Goal: Information Seeking & Learning: Learn about a topic

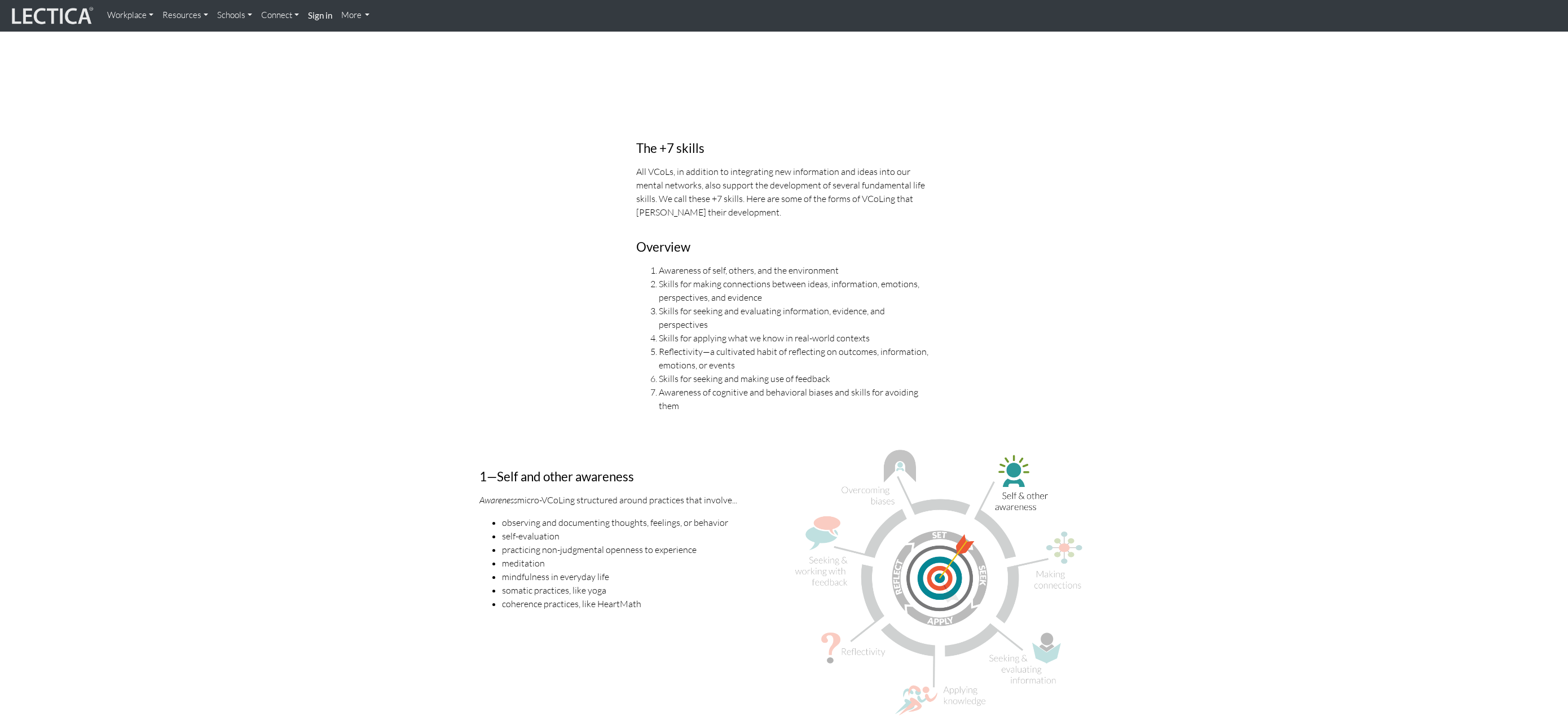
scroll to position [772, 0]
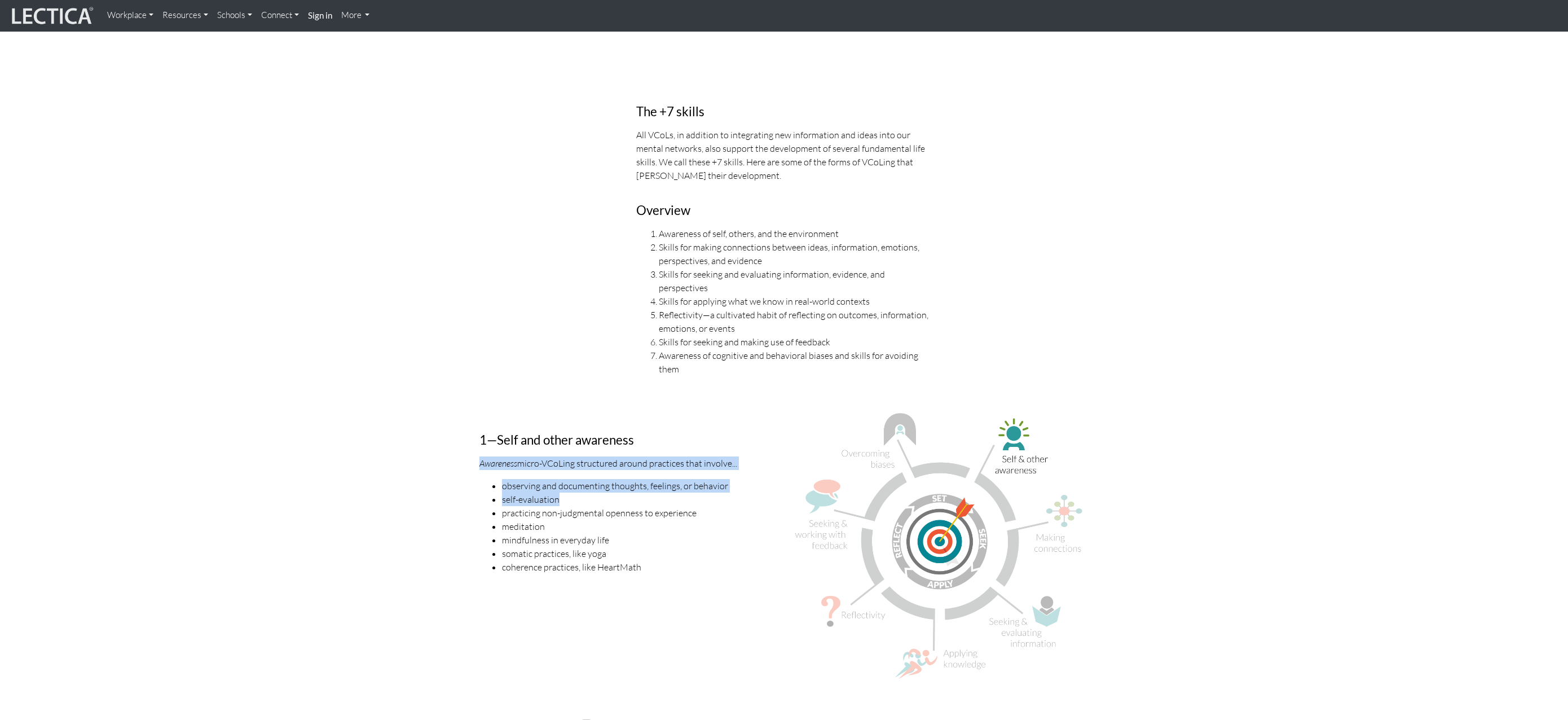
drag, startPoint x: 481, startPoint y: 450, endPoint x: 618, endPoint y: 477, distance: 139.6
click at [619, 478] on div "1—Self and other awareness Awareness micro-VCoLing structured around practices …" at bounding box center [628, 550] width 313 height 277
click at [581, 455] on div "1—Self and other awareness Awareness micro-VCoLing structured around practices …" at bounding box center [628, 550] width 313 height 277
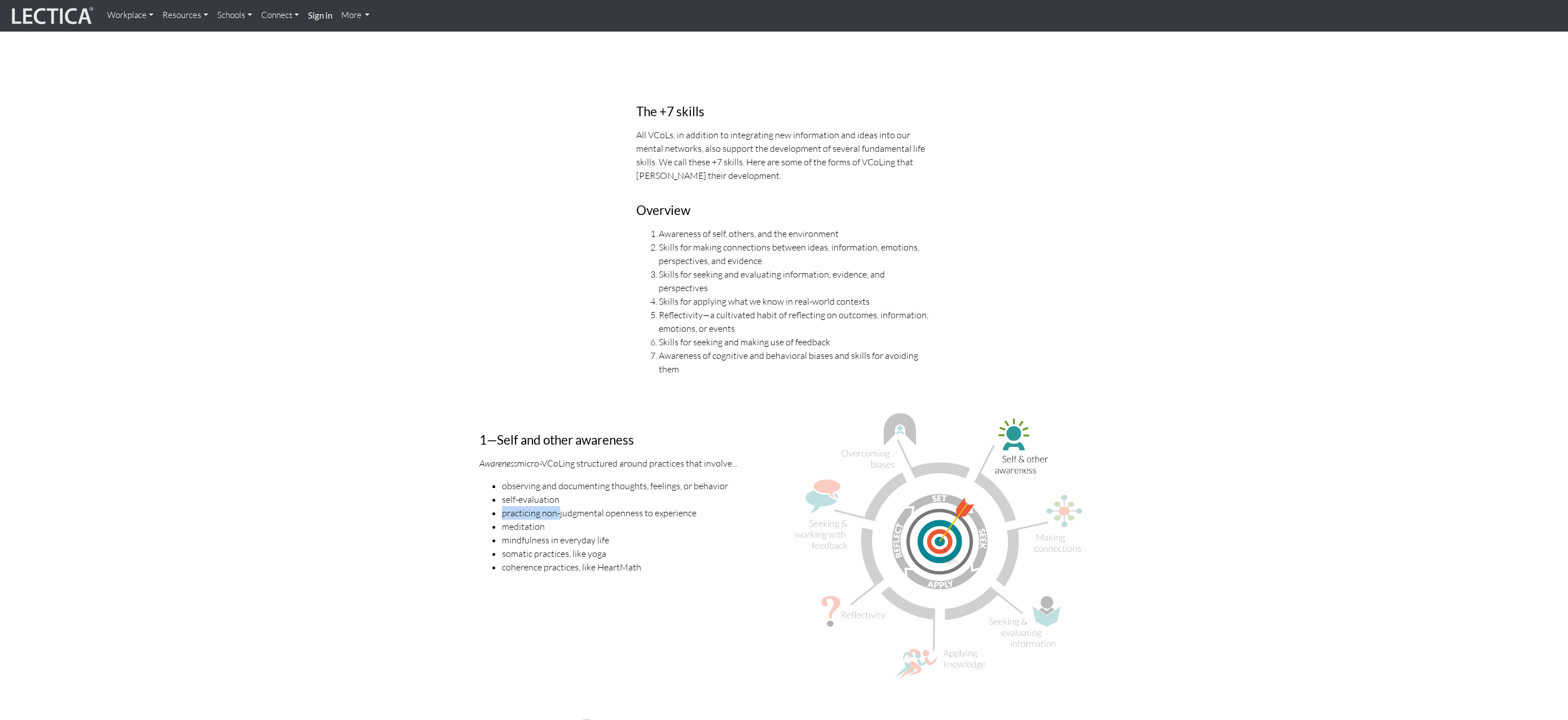
drag, startPoint x: 504, startPoint y: 497, endPoint x: 557, endPoint y: 500, distance: 53.1
click at [559, 506] on li "practicing non-judgmental openness to experience" at bounding box center [639, 513] width 274 height 14
click at [549, 533] on li "mindfulness in everyday life" at bounding box center [639, 540] width 274 height 14
drag, startPoint x: 503, startPoint y: 521, endPoint x: 528, endPoint y: 523, distance: 25.1
click at [530, 533] on li "mindfulness in everyday life" at bounding box center [639, 540] width 274 height 14
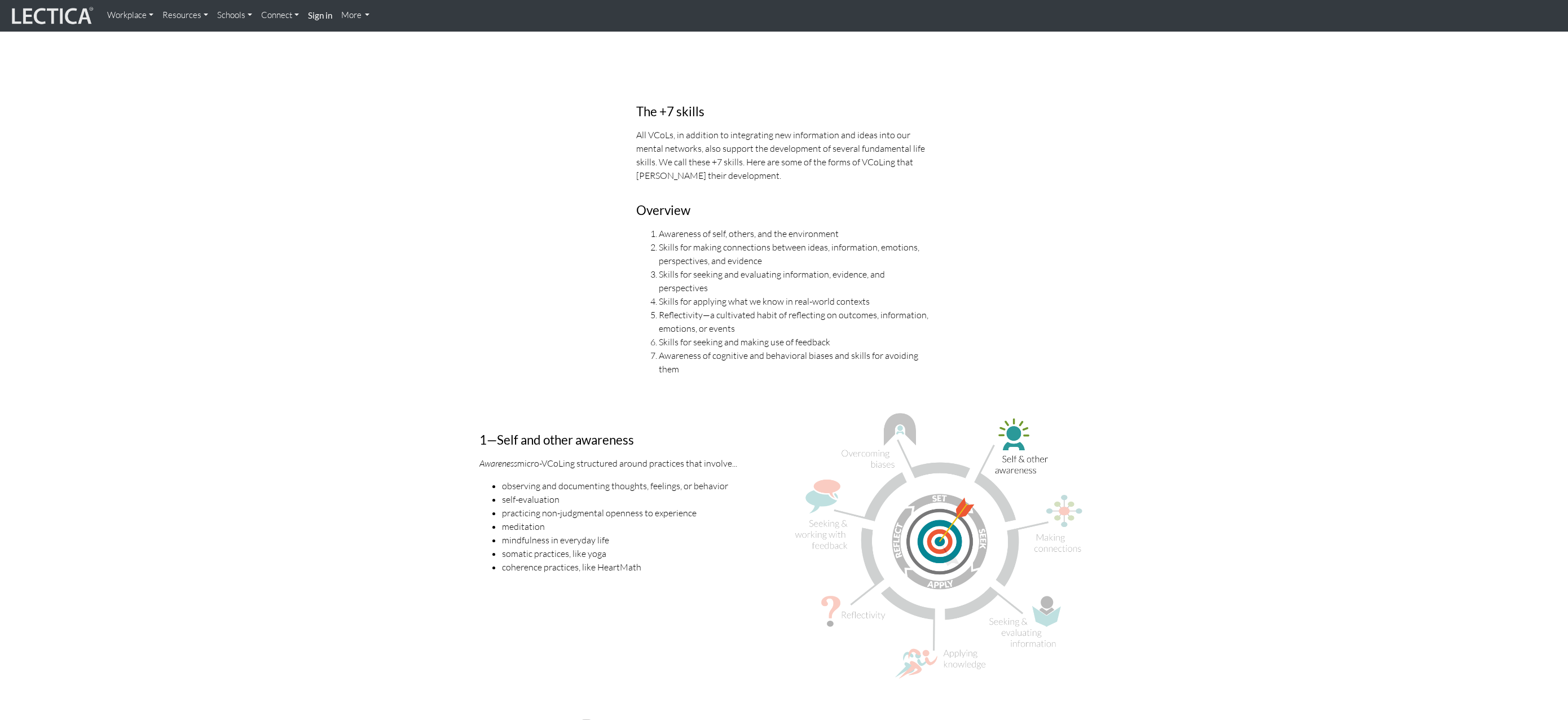
click at [526, 547] on li "somatic practices, like yoga" at bounding box center [639, 553] width 274 height 14
drag, startPoint x: 645, startPoint y: 552, endPoint x: 515, endPoint y: 542, distance: 130.4
click at [512, 542] on ul "observing and documenting thoughts, feelings, or behavior self-evaluation pract…" at bounding box center [628, 527] width 296 height 95
click at [549, 533] on li "mindfulness in everyday life" at bounding box center [639, 540] width 274 height 14
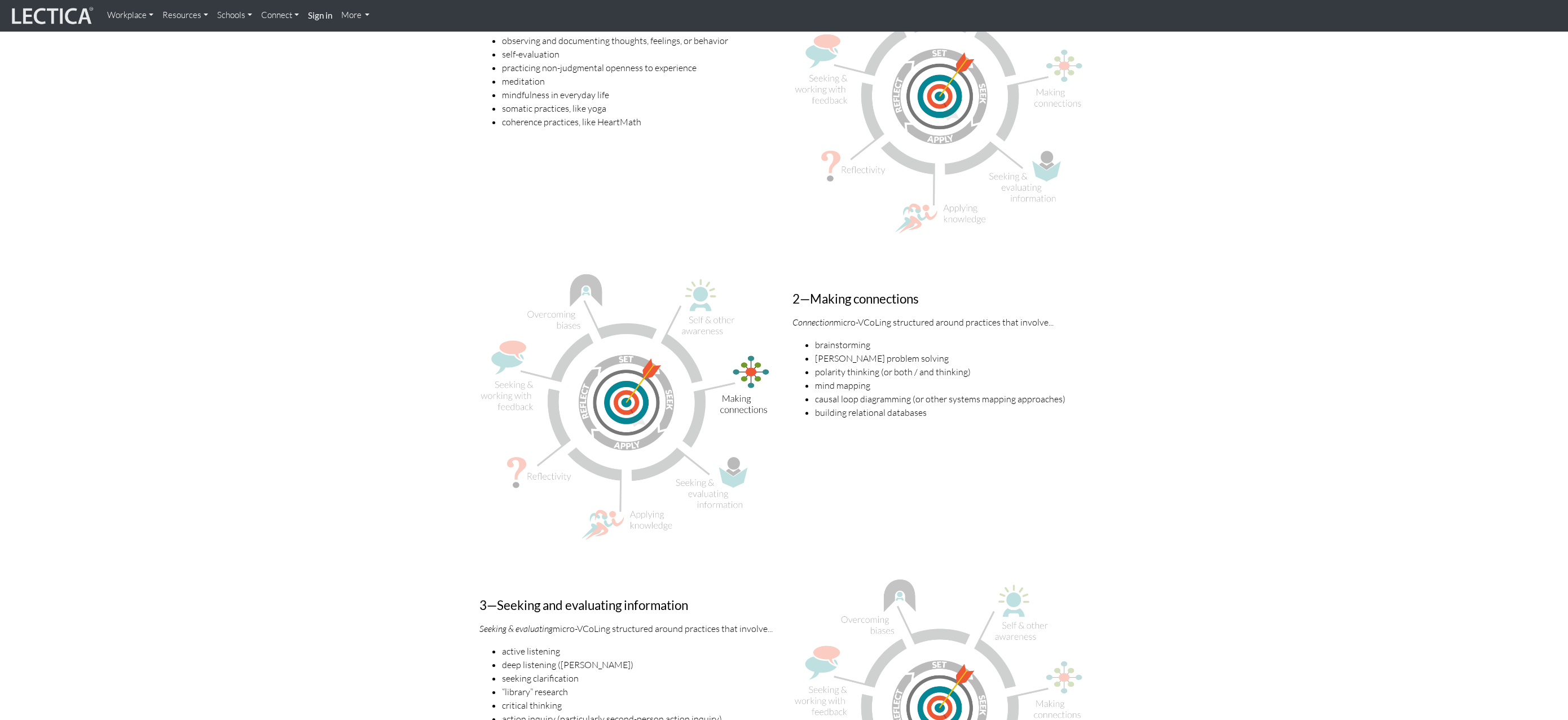
scroll to position [1189, 0]
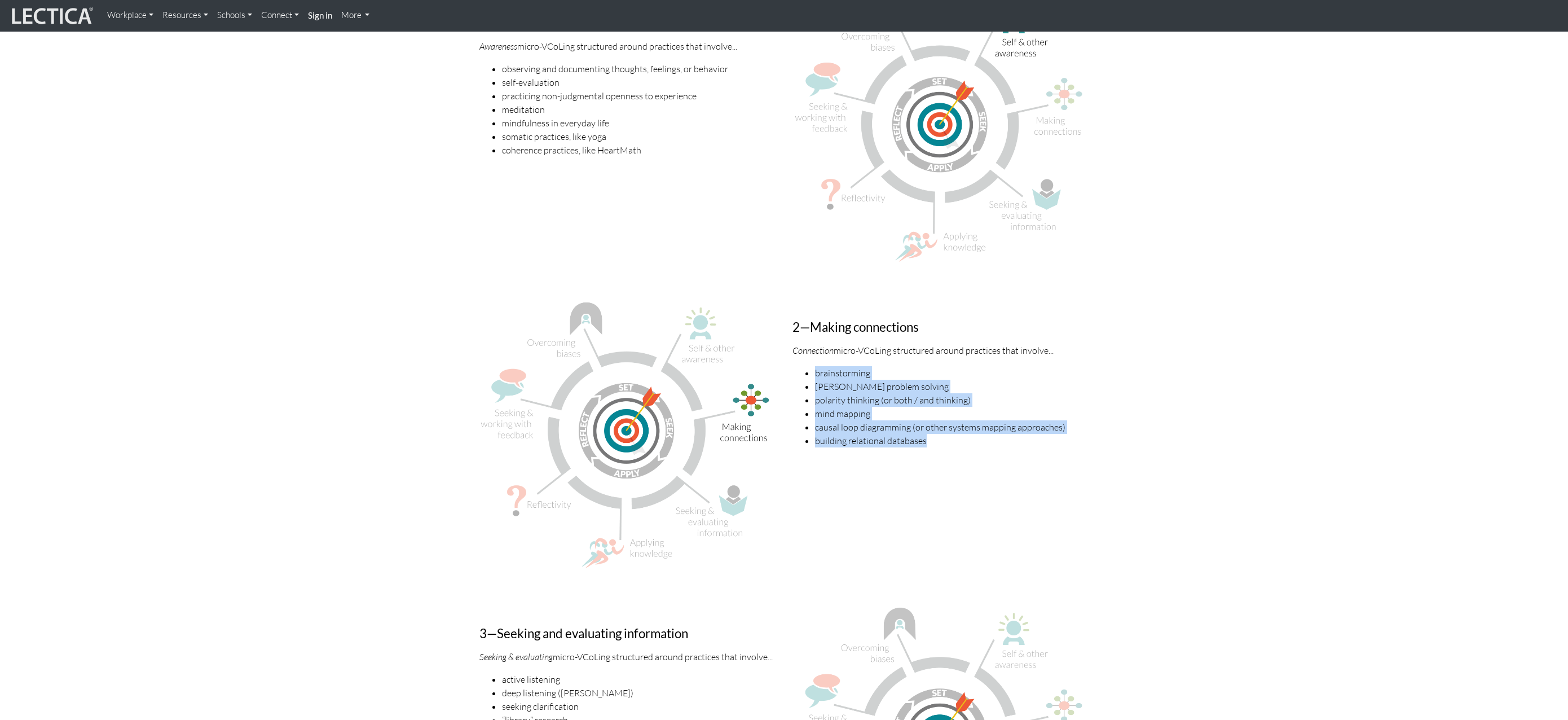
drag, startPoint x: 807, startPoint y: 359, endPoint x: 917, endPoint y: 433, distance: 132.6
click at [918, 433] on div "2—Making connections Connection micro-VCoLing structured around practices that …" at bounding box center [941, 438] width 313 height 279
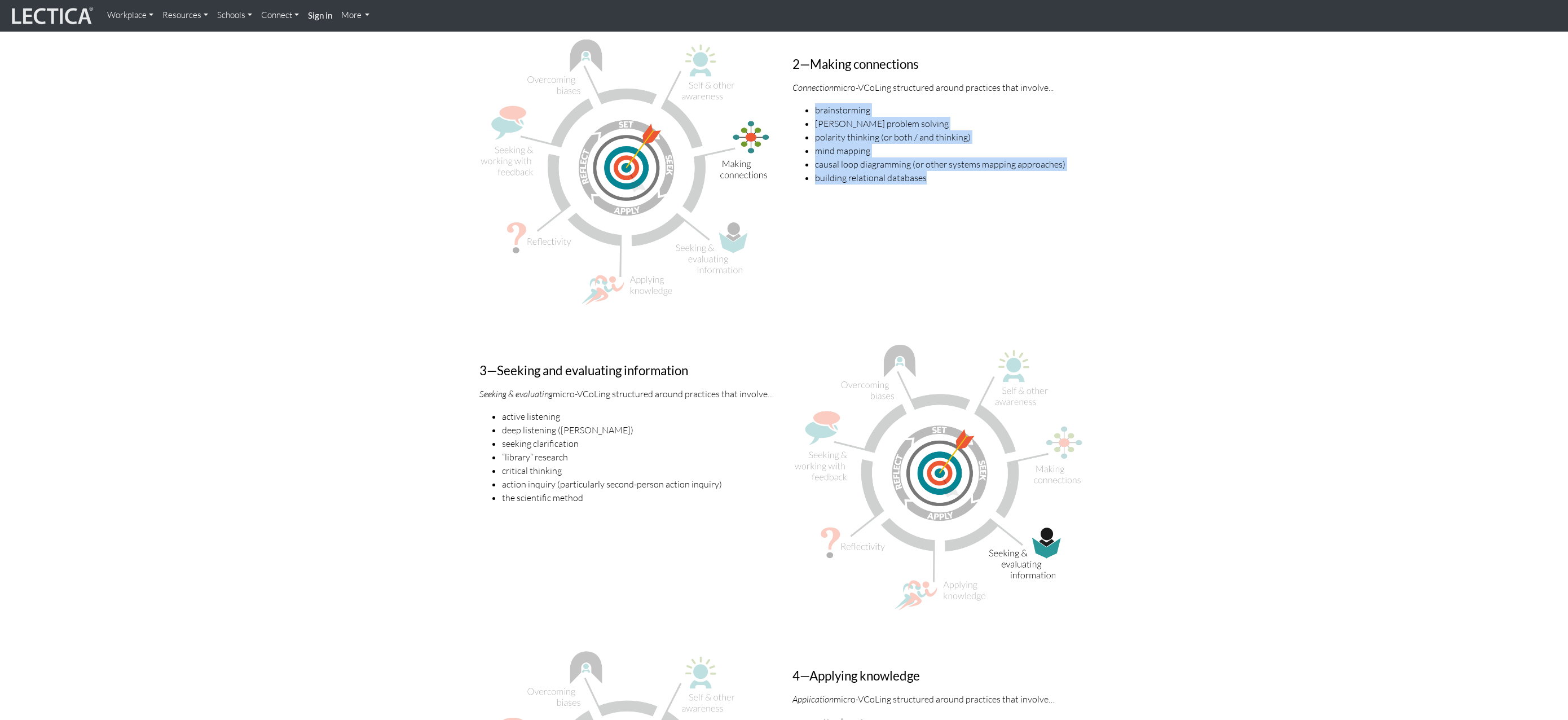
scroll to position [1537, 0]
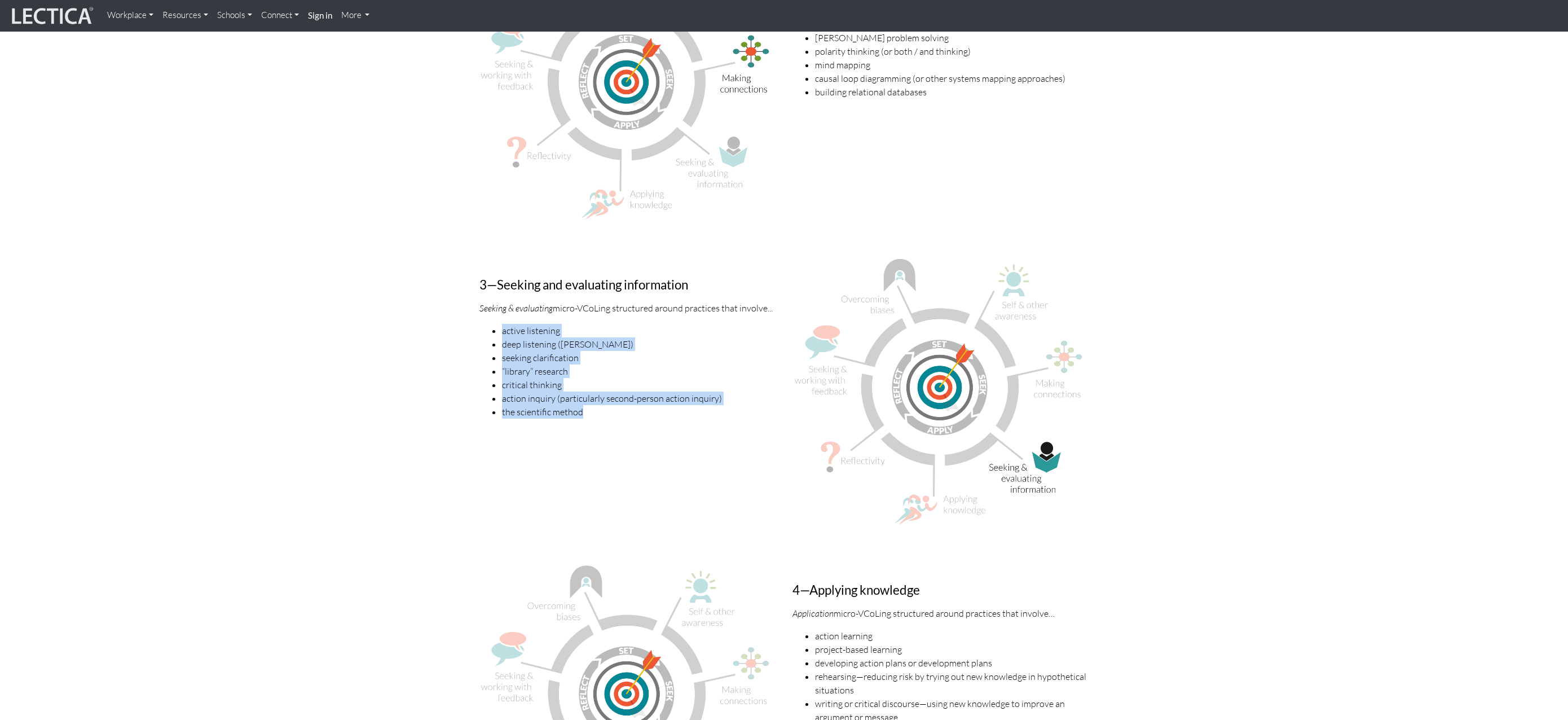
drag, startPoint x: 582, startPoint y: 403, endPoint x: 469, endPoint y: 314, distance: 143.8
click at [468, 314] on div "Virtuous cycles of learning (VCoL) and the +7 skills All of Lectica's learning …" at bounding box center [784, 316] width 643 height 3409
click at [619, 421] on div "3—Seeking and evaluating information Seeking & evaluating micro-VCoLing structu…" at bounding box center [628, 396] width 313 height 278
drag, startPoint x: 503, startPoint y: 319, endPoint x: 607, endPoint y: 384, distance: 122.6
click at [608, 385] on ul "active listening deep listening ([PERSON_NAME]) seeking clarification “library”…" at bounding box center [628, 371] width 296 height 95
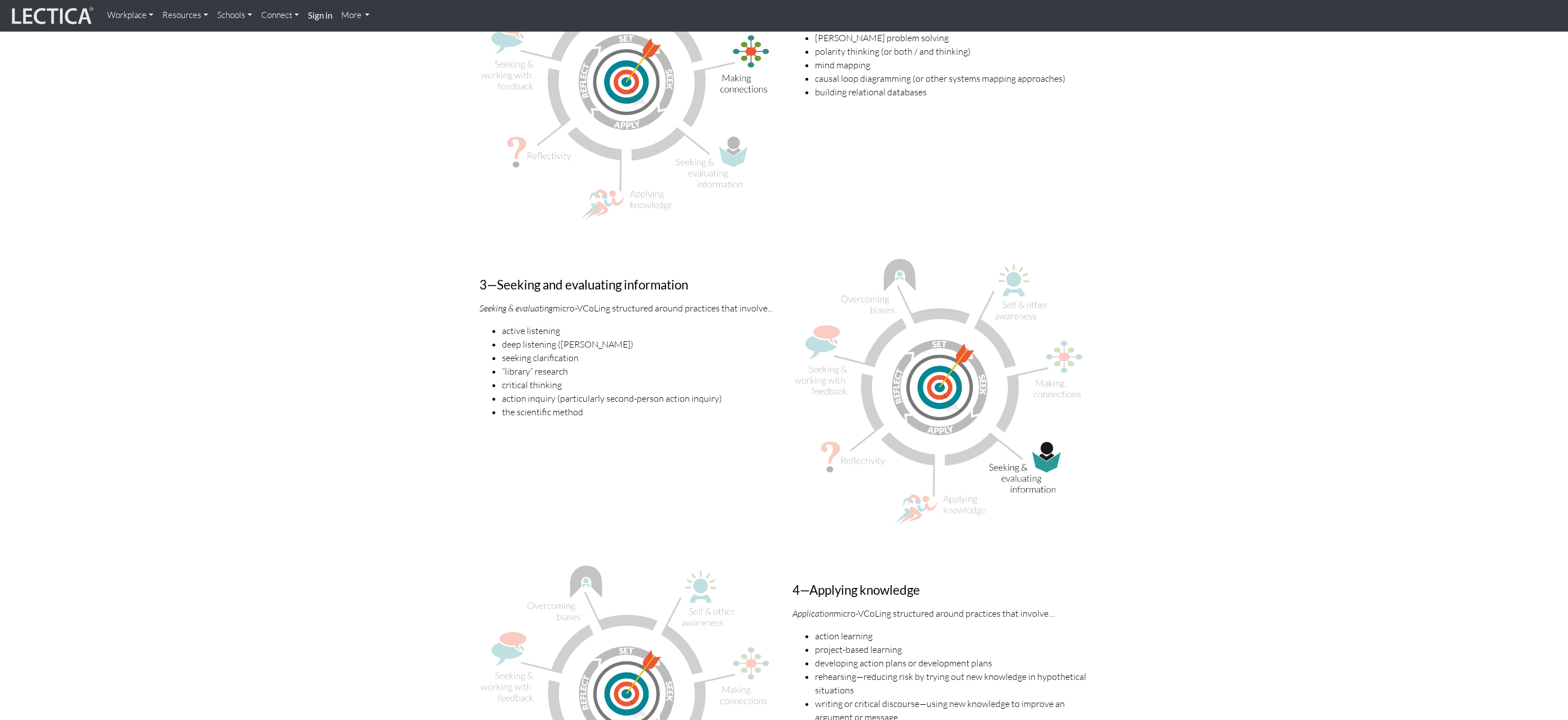
click at [600, 405] on li "the scientific method" at bounding box center [639, 411] width 274 height 14
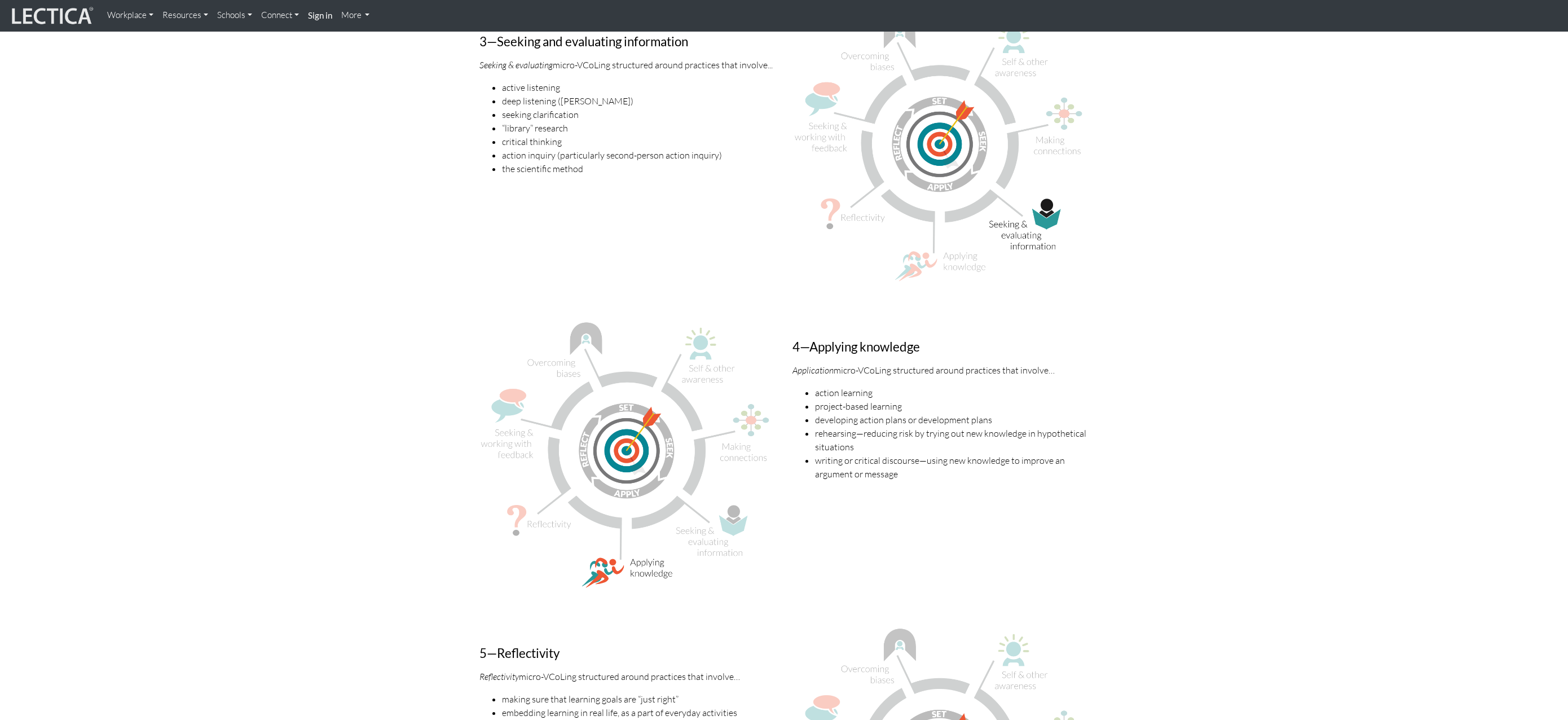
scroll to position [1834, 0]
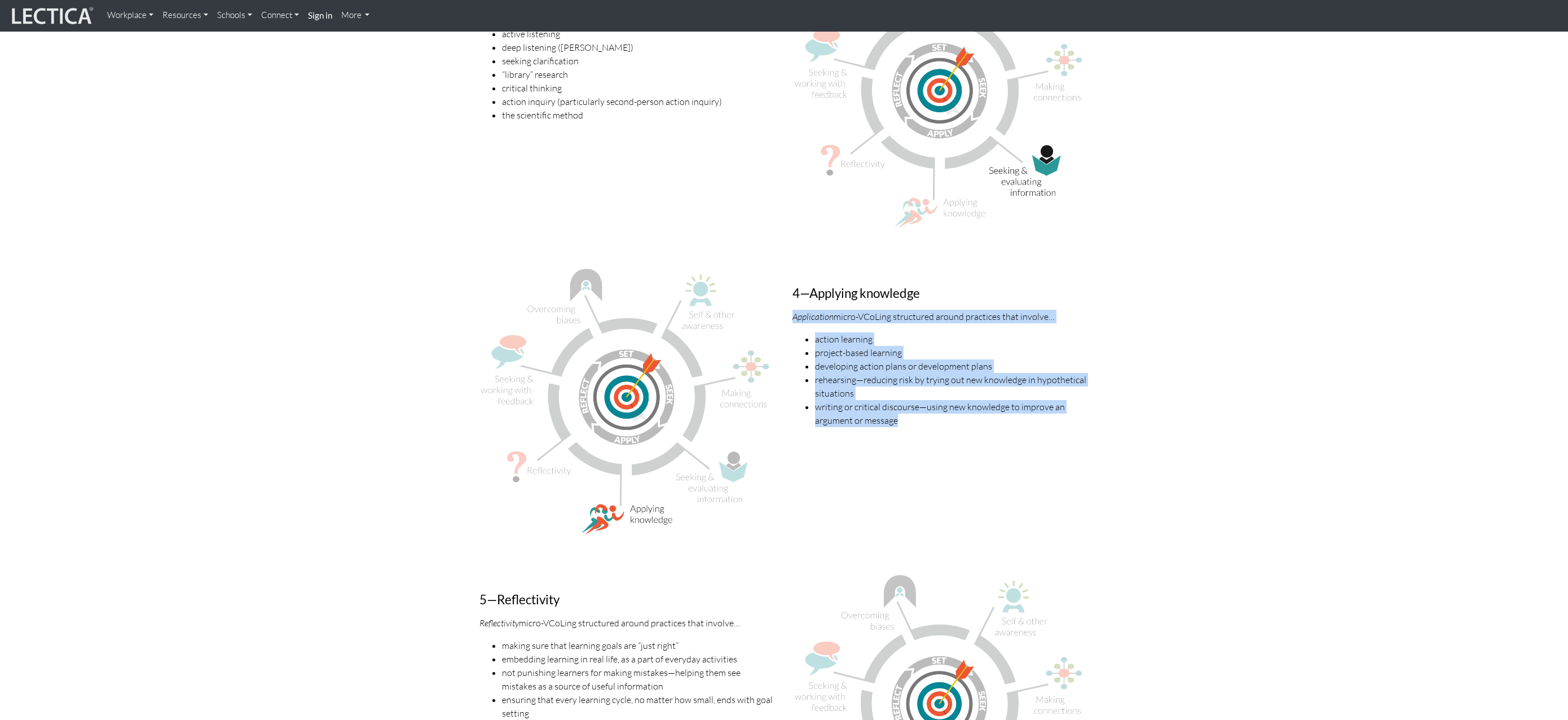
drag, startPoint x: 795, startPoint y: 301, endPoint x: 946, endPoint y: 413, distance: 188.0
click at [948, 414] on div "4—Applying knowledge Application micro-VCoLing structured around practices that…" at bounding box center [941, 405] width 313 height 279
click at [946, 413] on div "4—Applying knowledge Application micro-VCoLing structured around practices that…" at bounding box center [941, 405] width 313 height 279
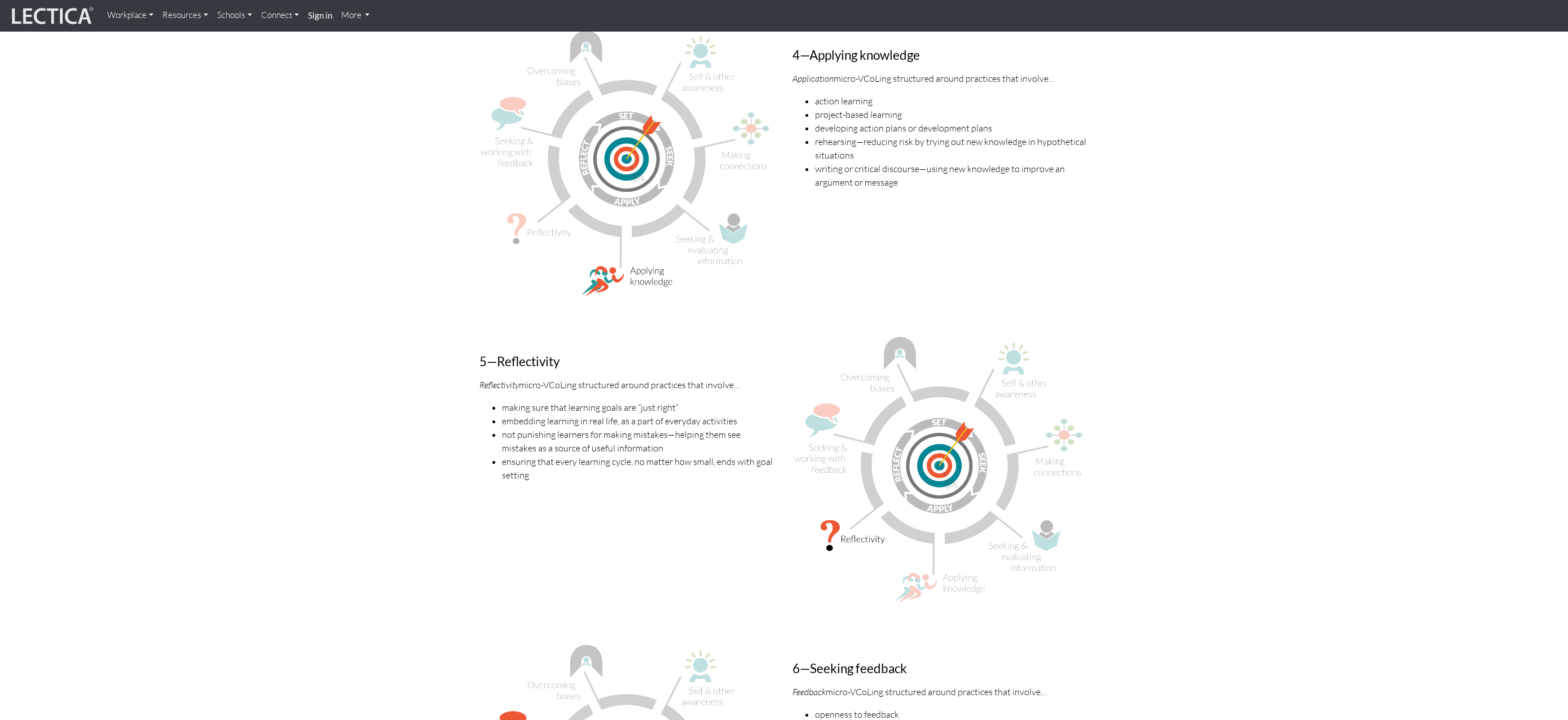
scroll to position [2081, 0]
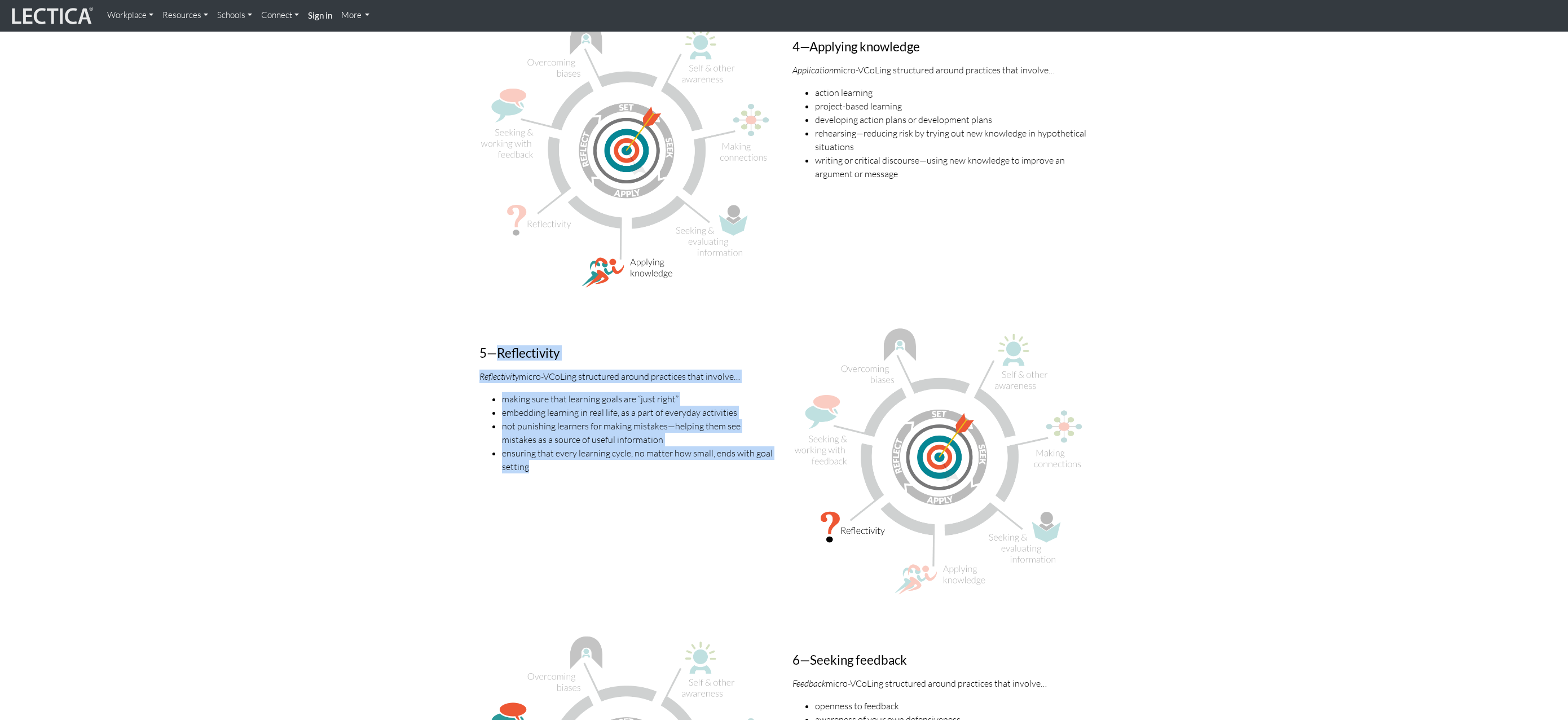
drag, startPoint x: 500, startPoint y: 340, endPoint x: 593, endPoint y: 458, distance: 150.2
click at [595, 459] on div "5—Reflectivity Reflectivity micro-VCoLing structured around practices that invo…" at bounding box center [628, 465] width 313 height 280
click at [657, 482] on div "5—Reflectivity Reflectivity micro-VCoLing structured around practices that invo…" at bounding box center [628, 465] width 313 height 280
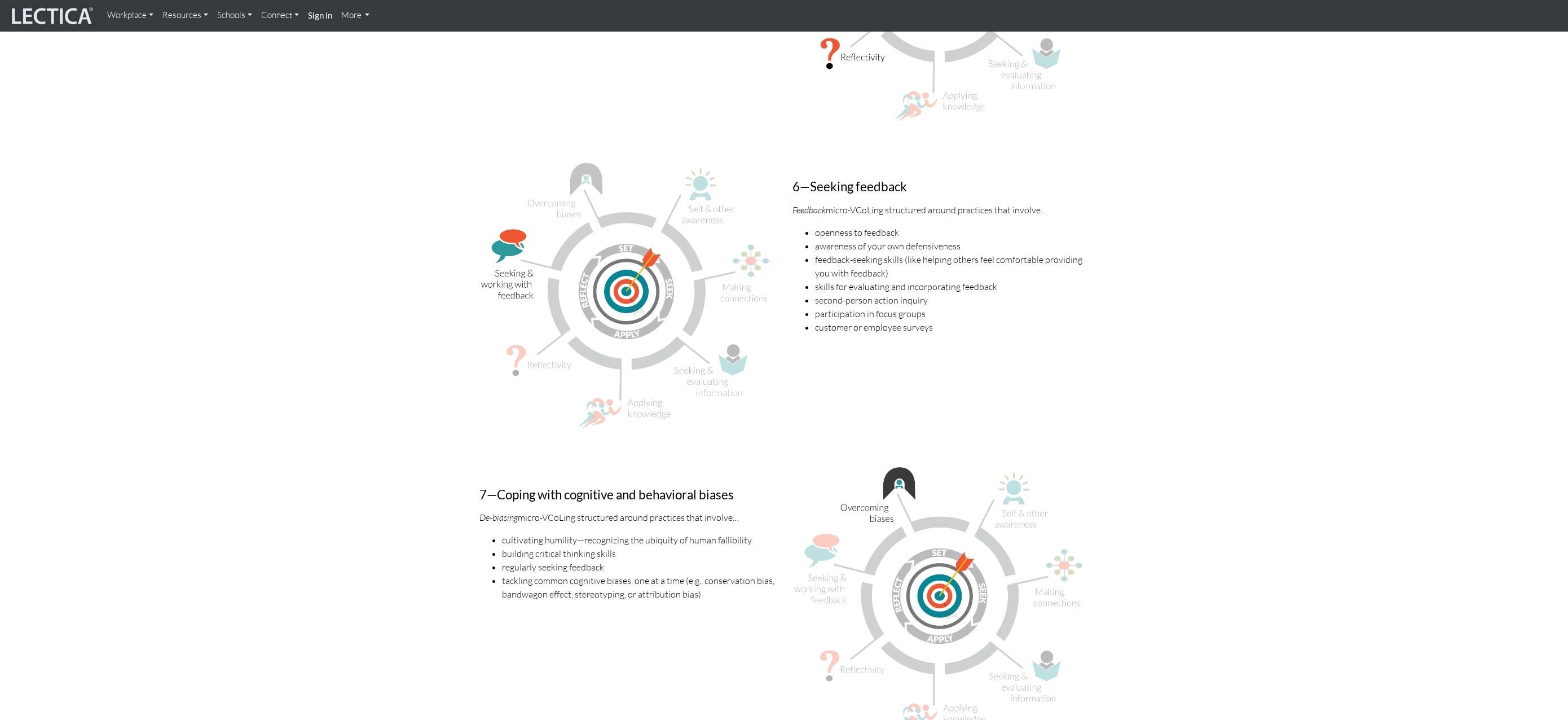
scroll to position [2671, 0]
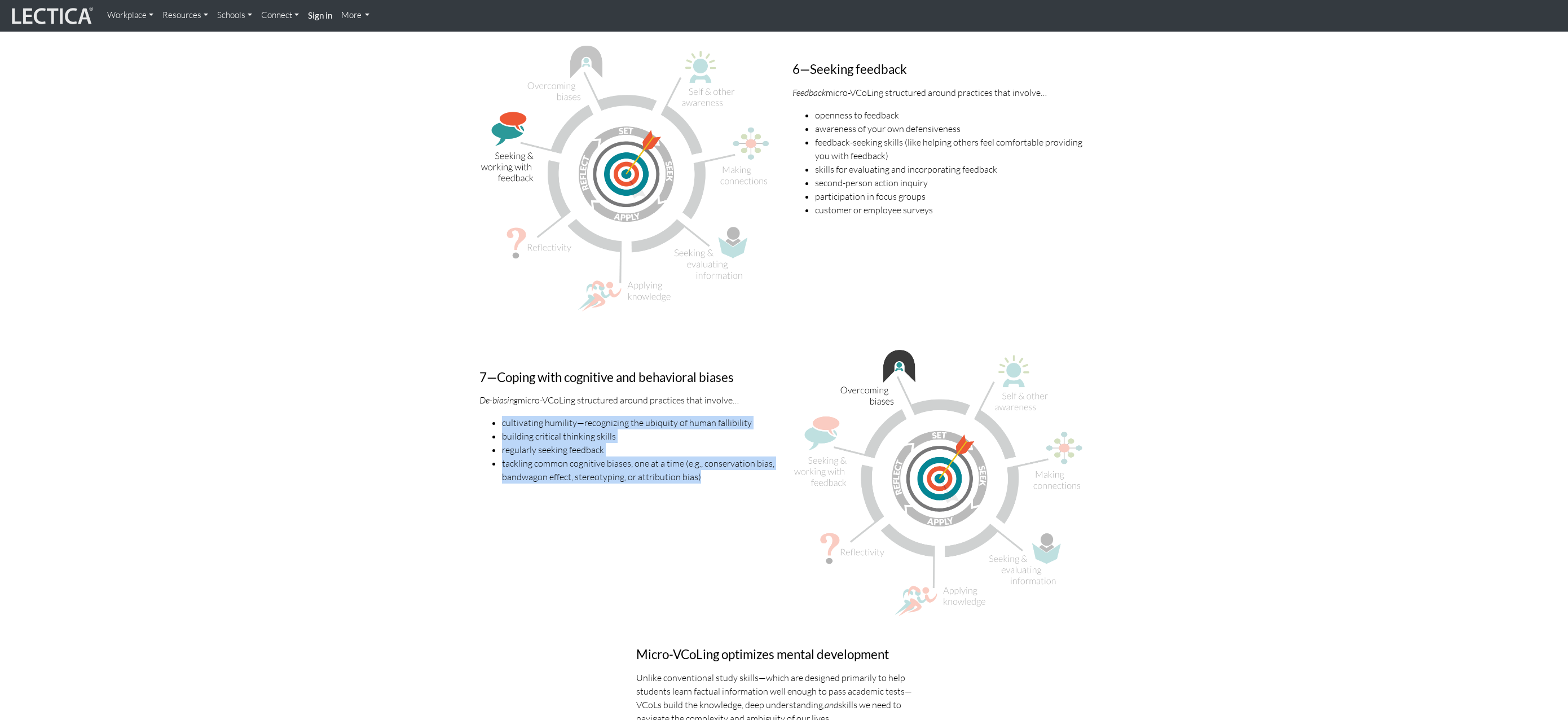
drag, startPoint x: 502, startPoint y: 409, endPoint x: 731, endPoint y: 487, distance: 241.9
click at [733, 488] on div "7—Coping with cognitive and behavioral biases De-biasing micro-VCoLing structur…" at bounding box center [628, 487] width 313 height 277
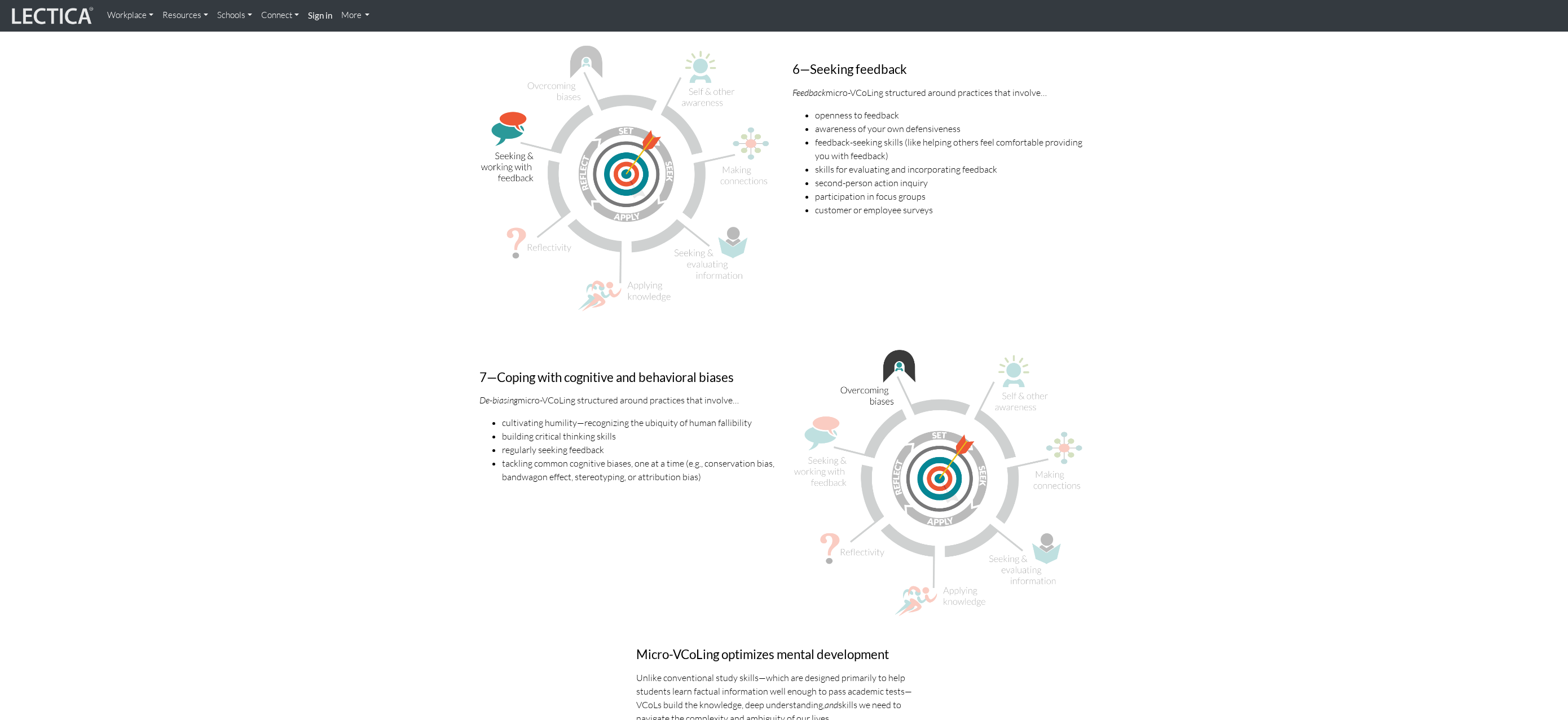
click at [718, 469] on div "7—Coping with cognitive and behavioral biases De-biasing micro-VCoLing structur…" at bounding box center [628, 487] width 313 height 277
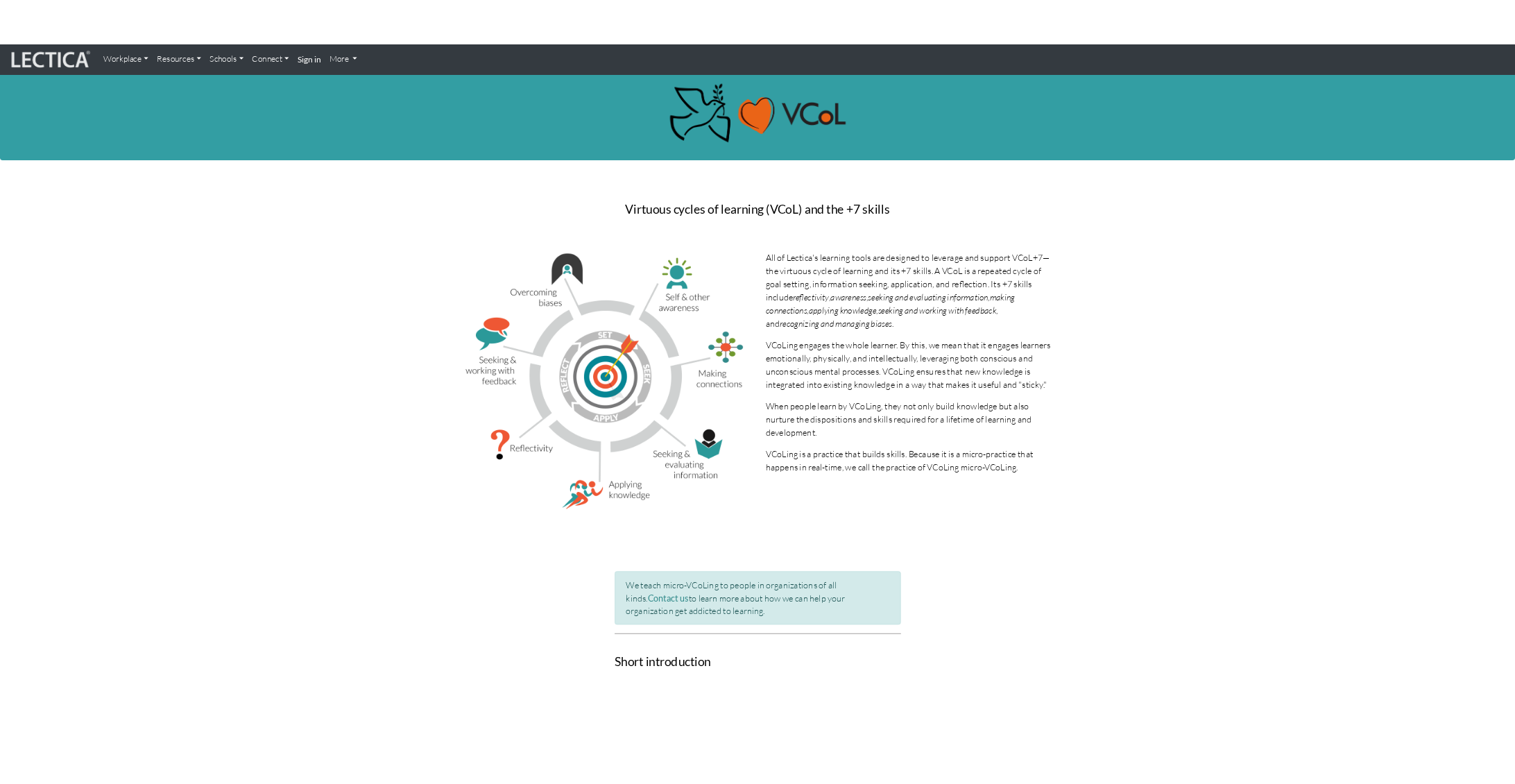
scroll to position [0, 0]
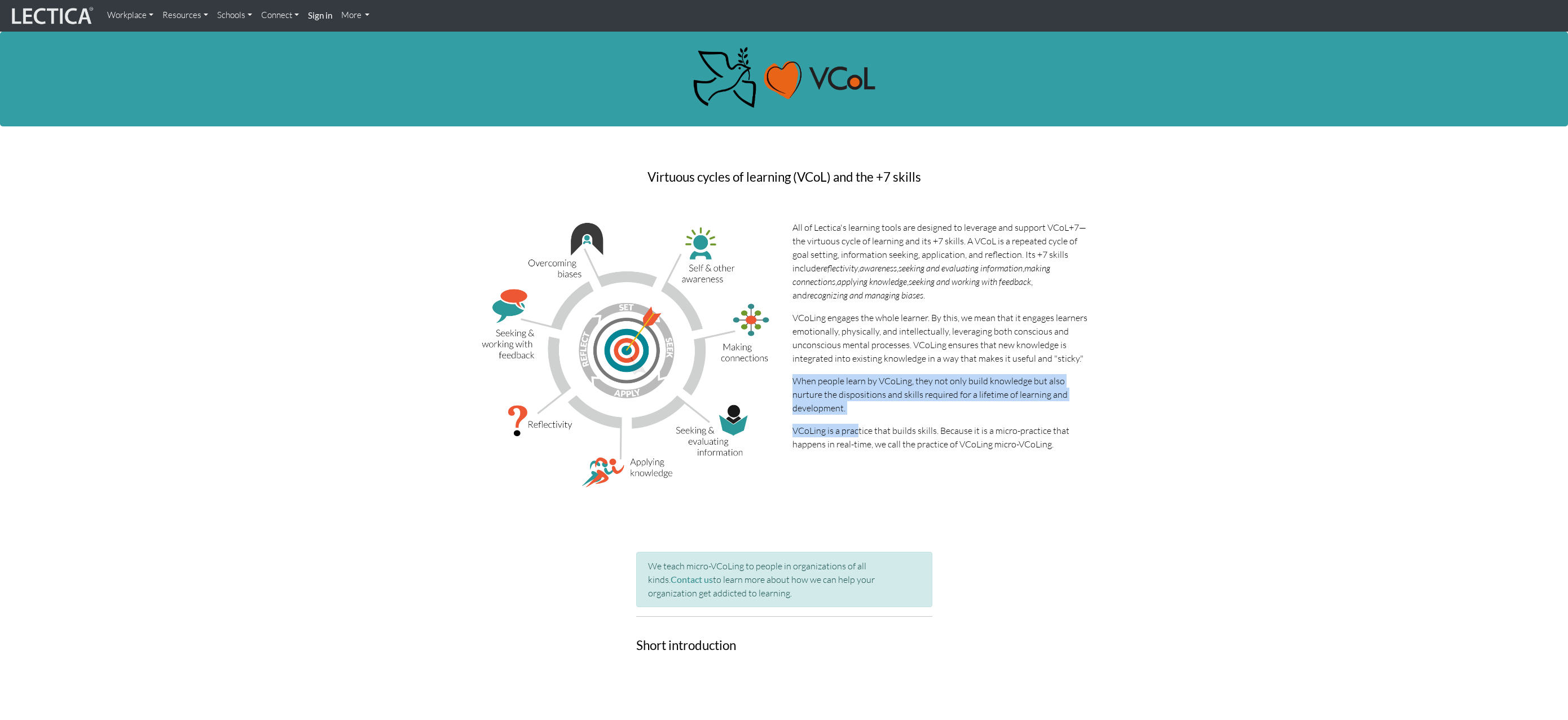
drag, startPoint x: 788, startPoint y: 374, endPoint x: 853, endPoint y: 419, distance: 79.1
click at [855, 421] on div "All of Lectica's learning tools are designed to leverage and support VCoL+7—the…" at bounding box center [941, 359] width 313 height 278
click at [853, 419] on div "All of Lectica's learning tools are designed to leverage and support VCoL+7—the…" at bounding box center [941, 359] width 313 height 278
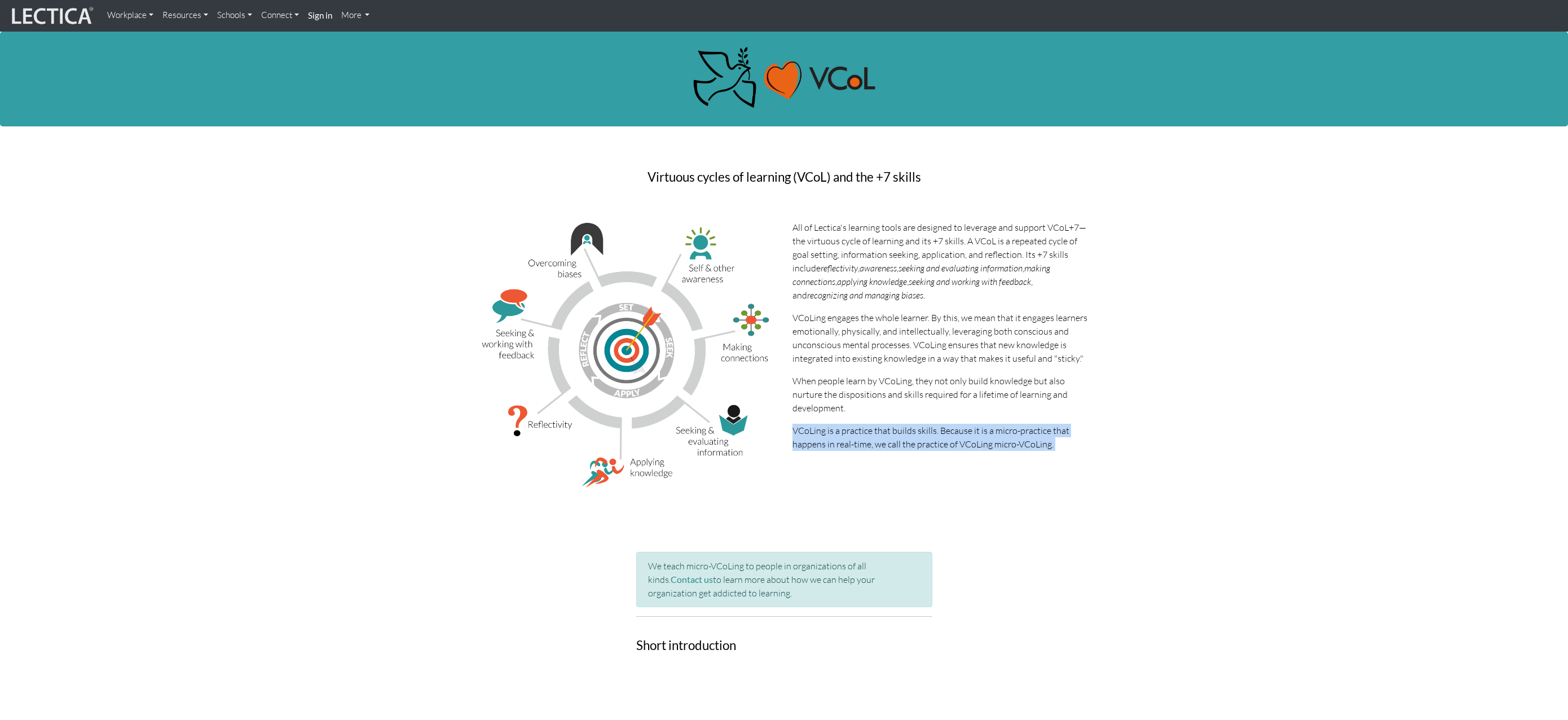
drag, startPoint x: 792, startPoint y: 428, endPoint x: 1121, endPoint y: 513, distance: 339.8
